Goal: Obtain resource: Download file/media

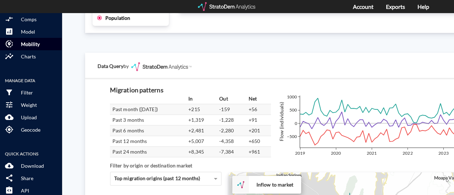
scroll to position [96, 0]
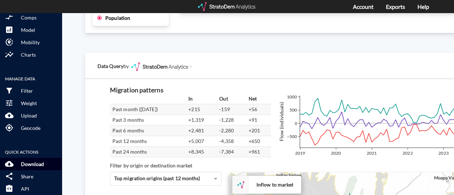
click p "Download"
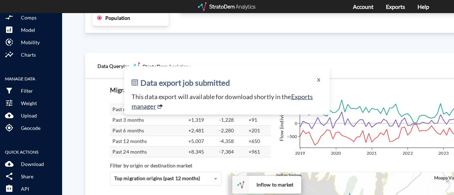
click p "This data export will available for download shortly in the Exports manager"
click link "Exports manager"
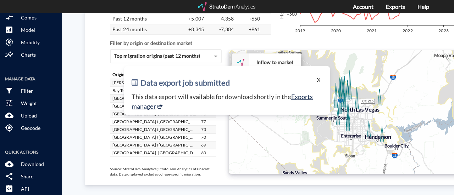
click button "X"
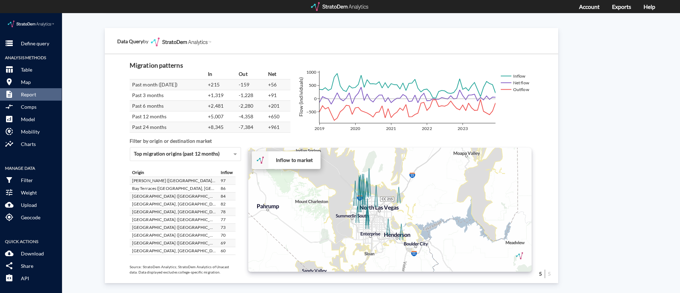
scroll to position [1231, 40]
drag, startPoint x: 181, startPoint y: 6, endPoint x: 451, endPoint y: 20, distance: 271.1
click div "Data Query by"
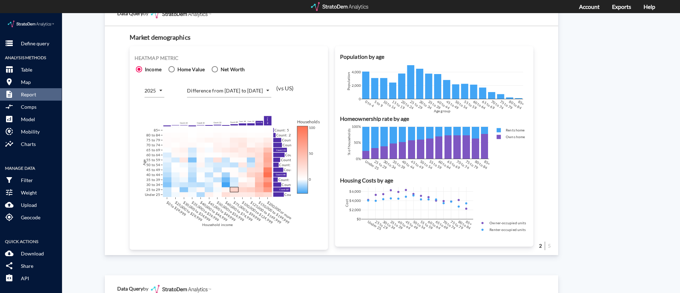
scroll to position [426, 40]
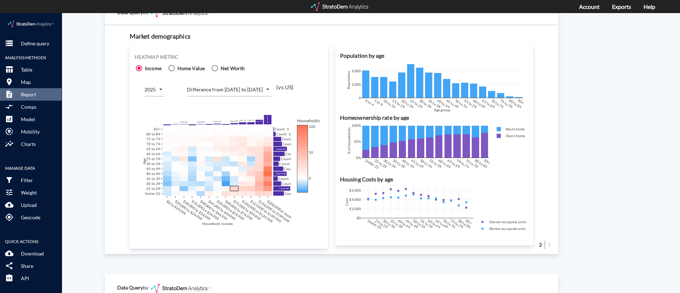
click body "/vantagepoint/us/-1 storage Define query Analysis Methods table_chart Table roo…"
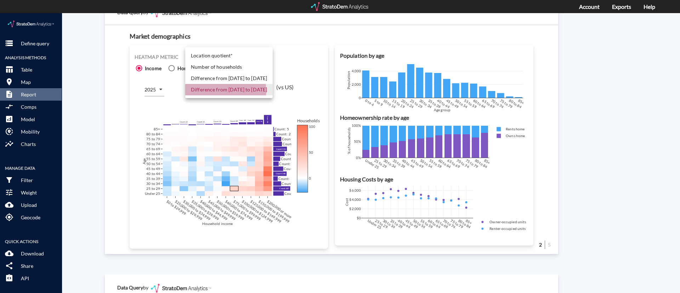
click li "Difference from [DATE] to [DATE]"
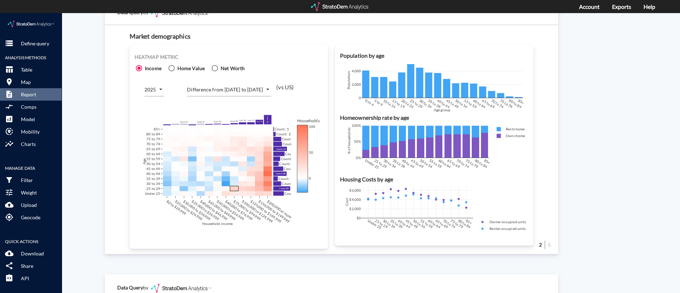
click span "Home Value"
click input "Home Value"
radio input "true"
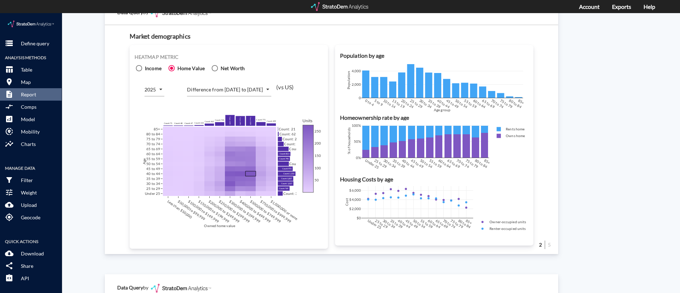
click span "Home Value"
click input "Home Value"
click span
click input "Income"
radio input "true"
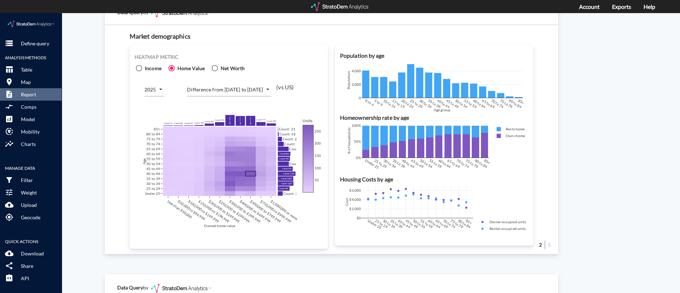
radio input "false"
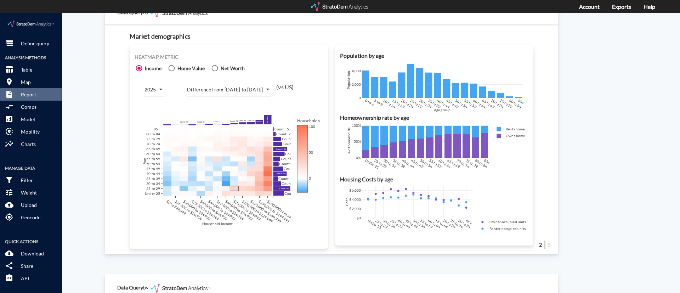
click body "/vantagepoint/us/-1 storage Define query Analysis Methods table_chart Table roo…"
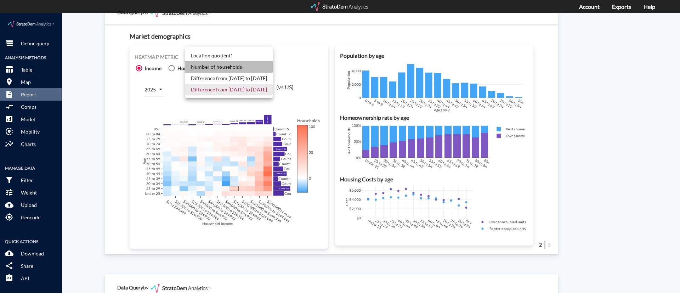
click li "Number of households"
type input "COUNT"
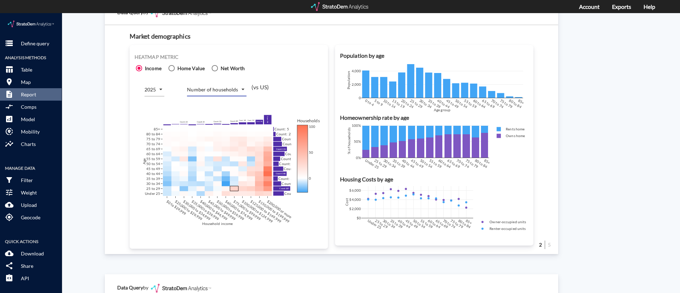
click div "Site report Generate a site report for a given location, (optionally) benchmark…"
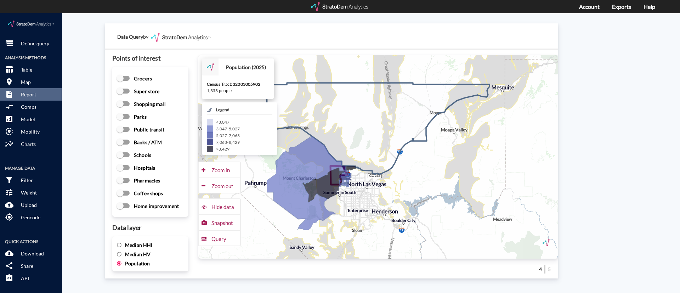
scroll to position [953, 40]
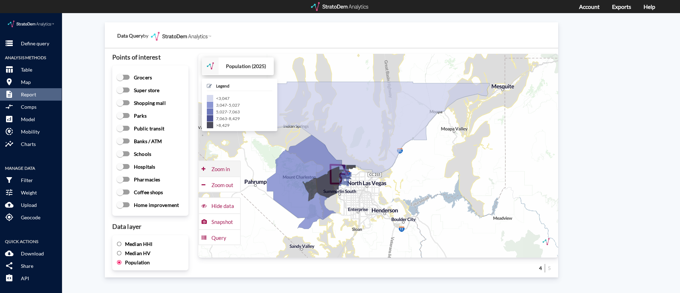
click div "Zoom in"
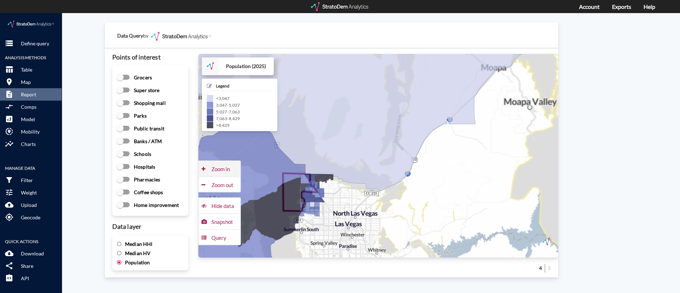
click div "Zoom in"
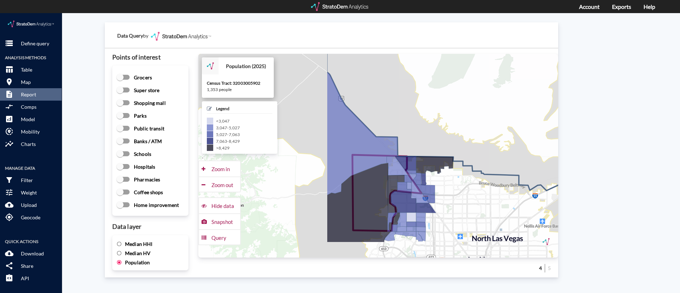
drag, startPoint x: 304, startPoint y: 191, endPoint x: 476, endPoint y: 149, distance: 176.4
click icon
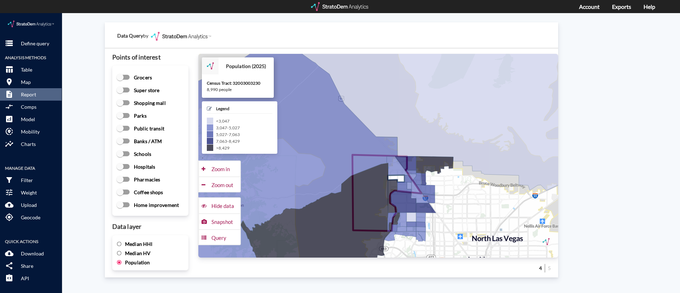
click icon
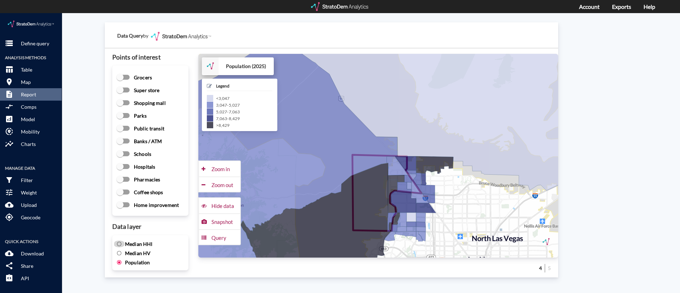
click input "Median HHI"
radio input "true"
radio input "false"
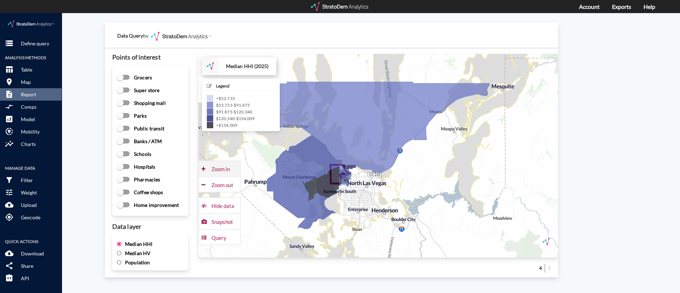
click div "Zoom in"
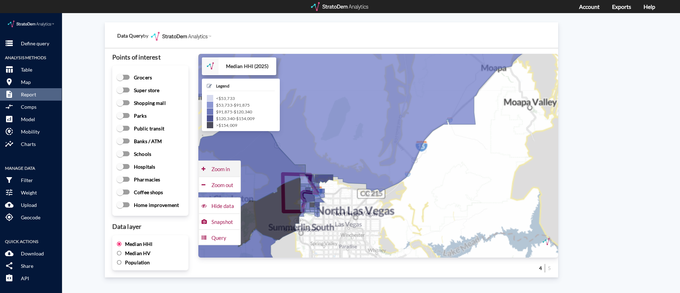
click div "Zoom in"
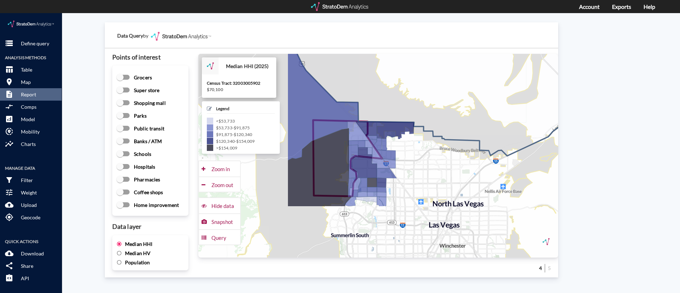
drag, startPoint x: 336, startPoint y: 178, endPoint x: 466, endPoint y: 104, distance: 149.0
click icon
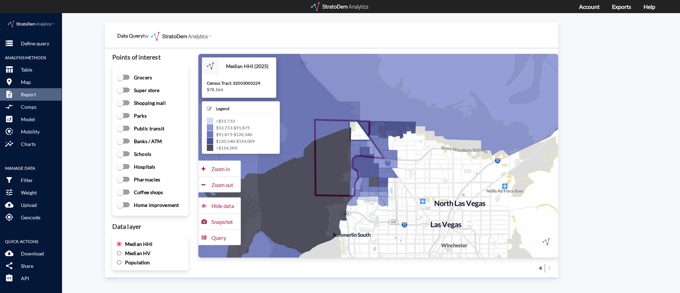
click icon
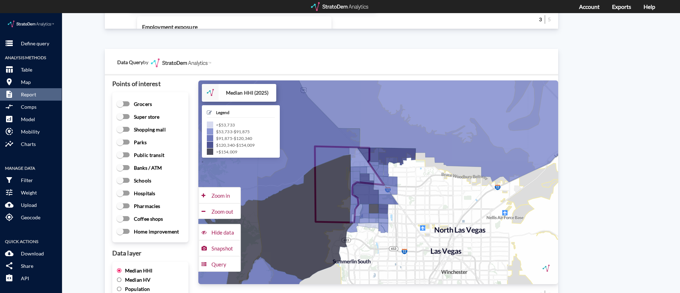
scroll to position [927, 40]
click div "Zoom in"
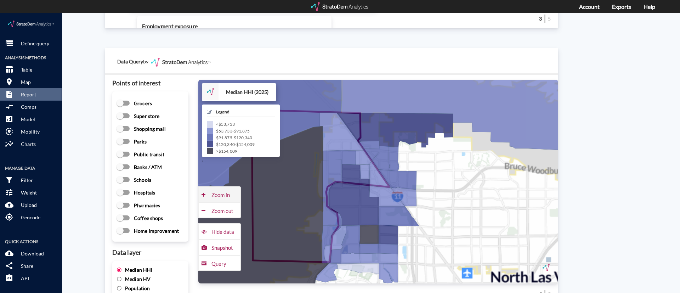
click div "Zoom in"
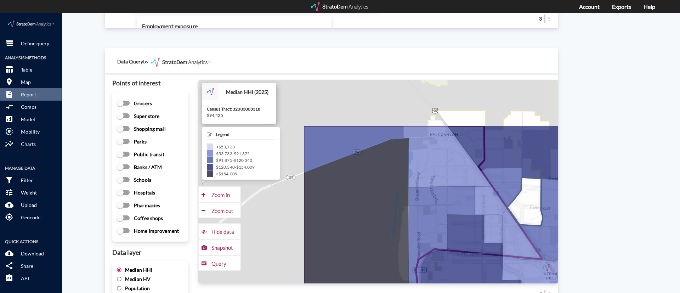
drag, startPoint x: 366, startPoint y: 138, endPoint x: 517, endPoint y: 212, distance: 168.1
click icon
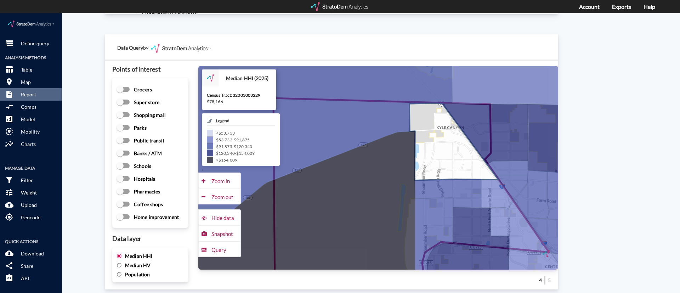
scroll to position [954, 40]
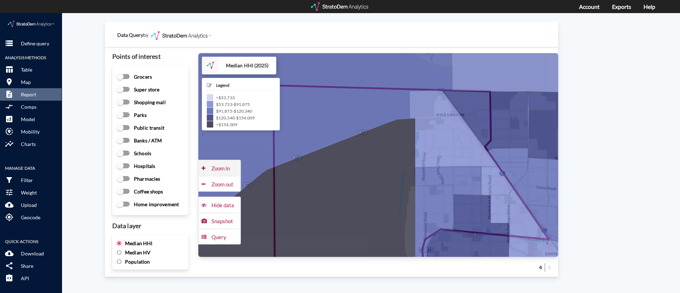
click button "Zoom in"
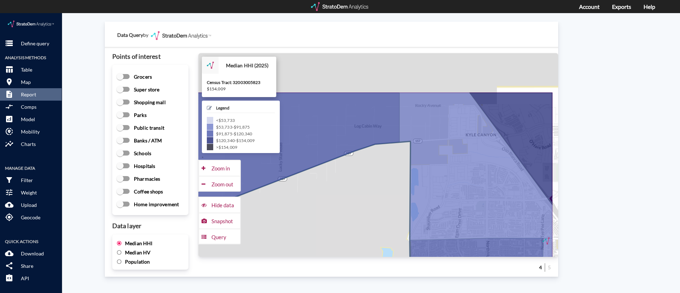
drag, startPoint x: 403, startPoint y: 129, endPoint x: 358, endPoint y: 196, distance: 81.1
click icon
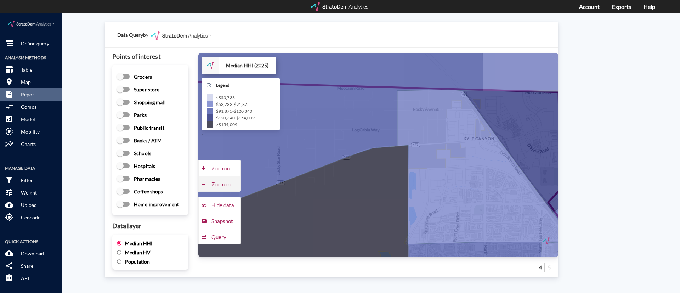
click div "Zoom out"
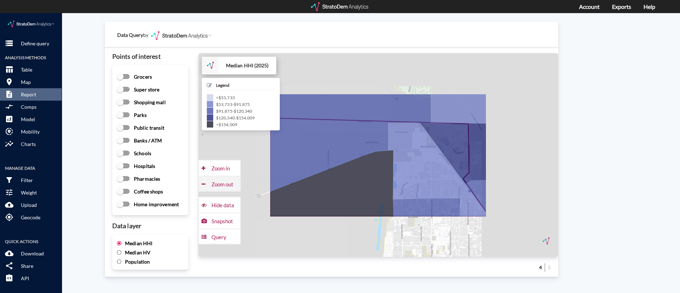
click div "Zoom out"
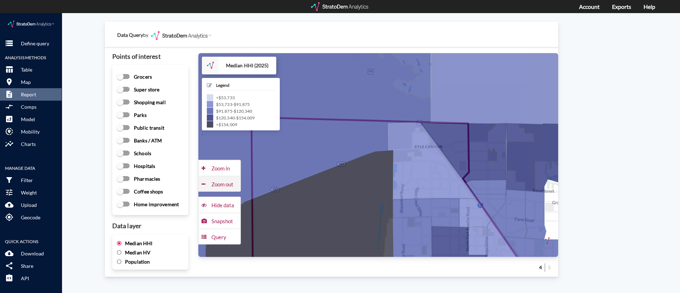
click div "Zoom out"
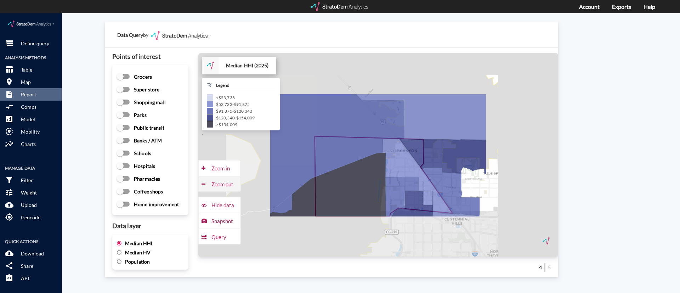
click div "Zoom out"
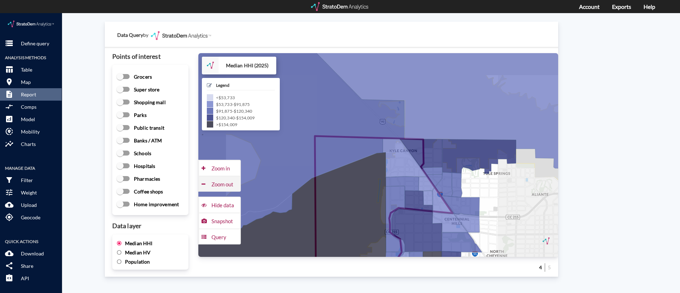
click div "Zoom out"
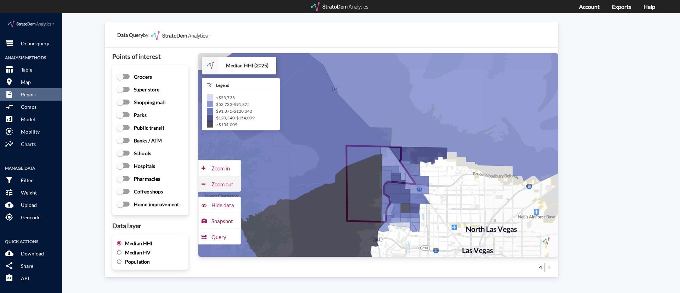
click div "Zoom out"
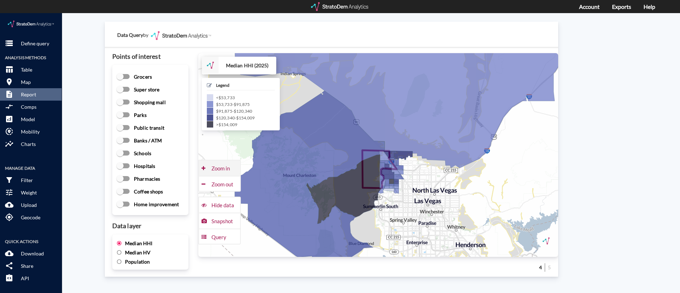
click div "Zoom in"
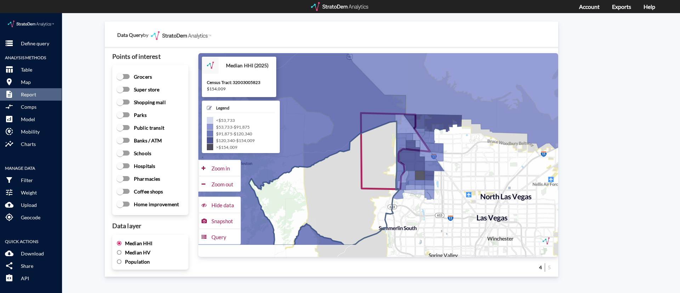
drag, startPoint x: 320, startPoint y: 184, endPoint x: 335, endPoint y: 150, distance: 36.7
click icon
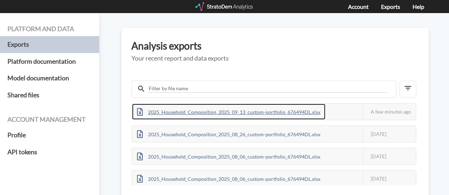
click at [294, 113] on div "2025_Household_Composition_2025_09_13_custom-portfolio_676494DL.xlsx" at bounding box center [228, 112] width 193 height 16
